Goal: Task Accomplishment & Management: Manage account settings

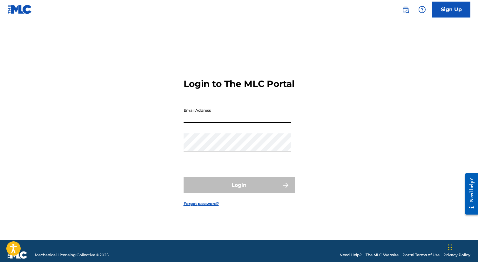
click at [230, 123] on input "Email Address" at bounding box center [237, 114] width 107 height 18
type input "[EMAIL_ADDRESS][DOMAIN_NAME]"
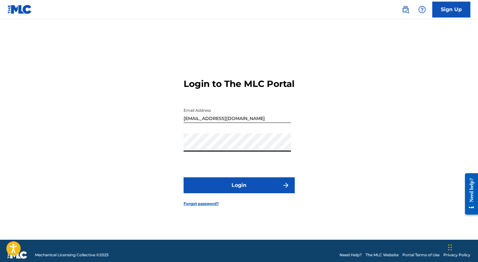
click at [232, 189] on button "Login" at bounding box center [239, 185] width 111 height 16
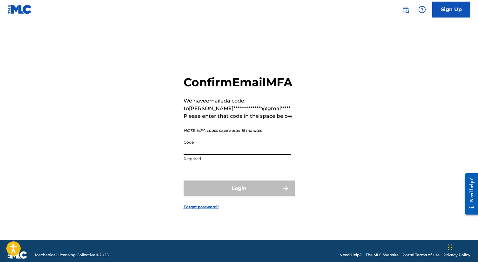
click at [224, 155] on input "Code" at bounding box center [237, 145] width 107 height 18
paste input "284840"
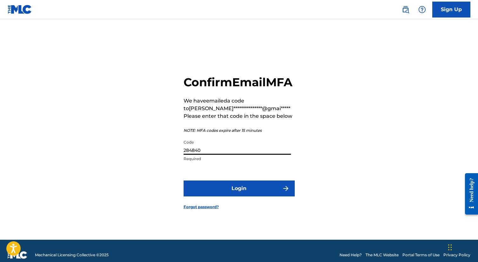
type input "284840"
click at [226, 195] on button "Login" at bounding box center [239, 188] width 111 height 16
